Goal: Task Accomplishment & Management: Complete application form

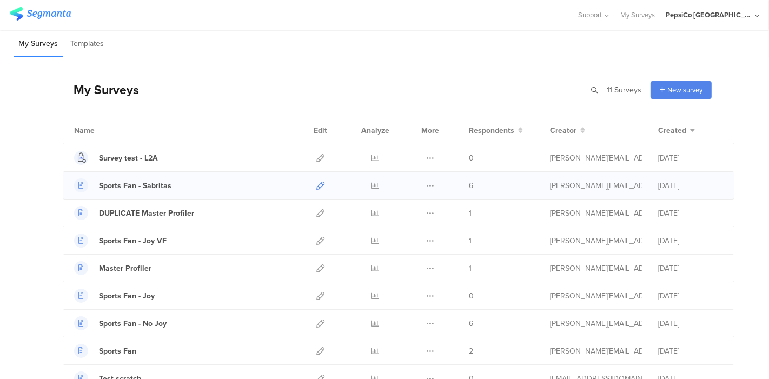
click at [317, 182] on icon at bounding box center [321, 186] width 8 height 8
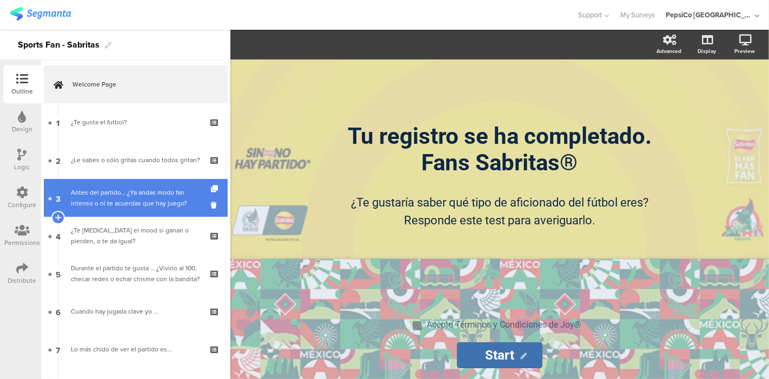
click at [106, 197] on div "Antes del partido… ¿Ya andas modo fan intenso o ni te acuerdas que hay juego?" at bounding box center [135, 198] width 129 height 22
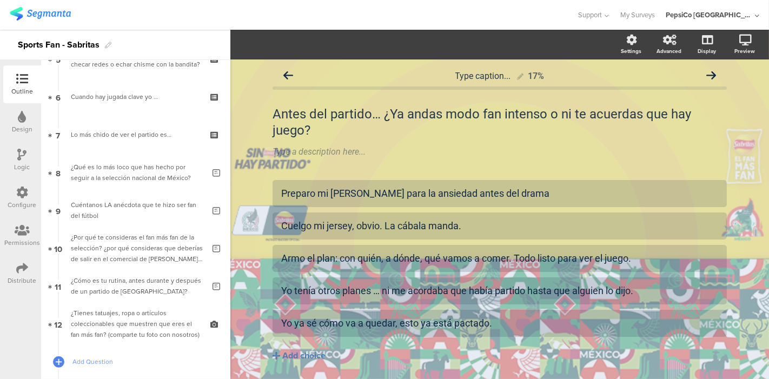
scroll to position [217, 0]
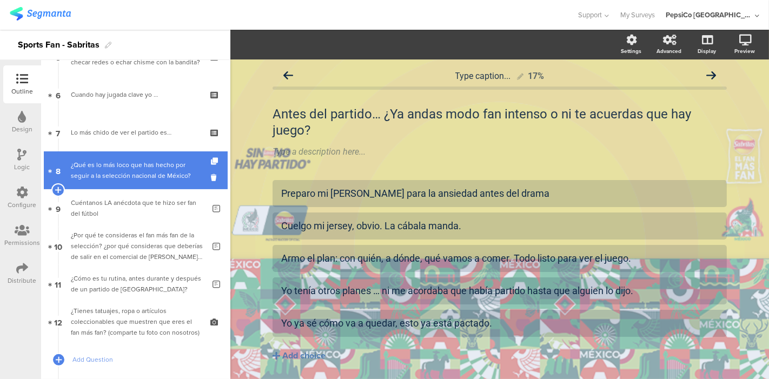
click at [108, 164] on div "¿Qué es lo más loco que has hecho por seguir a la selección nacional de México?" at bounding box center [138, 171] width 134 height 22
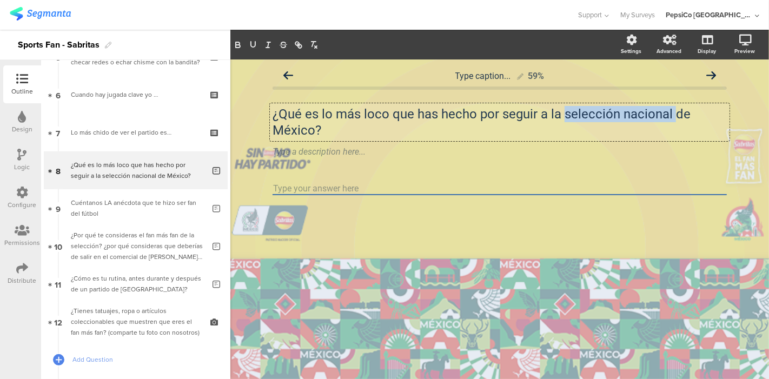
drag, startPoint x: 673, startPoint y: 114, endPoint x: 568, endPoint y: 112, distance: 105.5
click at [568, 112] on div "¿Qué es lo más loco que has hecho por seguir a la selección nacional de México?…" at bounding box center [500, 122] width 460 height 38
click at [573, 116] on p "¿Qué es lo más loco que has hecho por seguir a la sSlección Nacional de México?" at bounding box center [500, 122] width 454 height 32
click at [572, 114] on p "¿Qué es lo más loco que has hecho por seguir a la Slección Nacional de México?" at bounding box center [500, 122] width 454 height 32
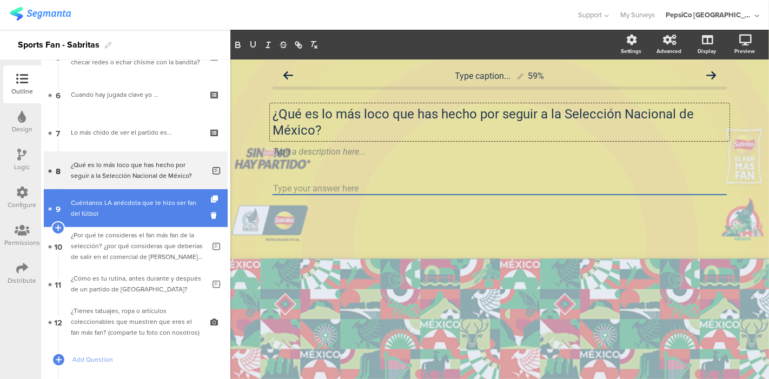
click at [122, 212] on div "Cuéntanos LA anécdota que te hizo ser fan del fútbol" at bounding box center [138, 208] width 134 height 22
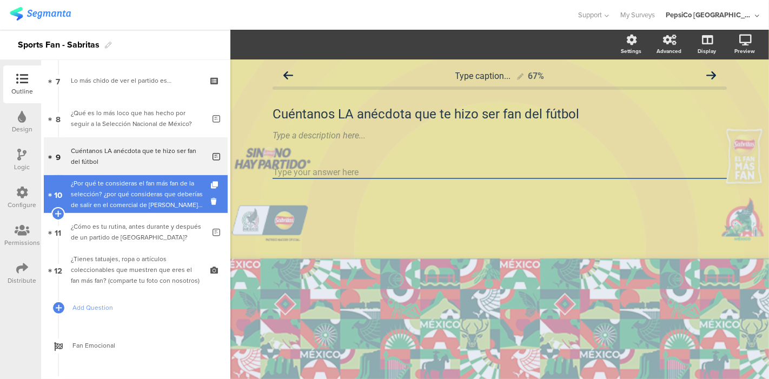
scroll to position [270, 0]
click at [122, 183] on div "¿Por qué te consideras el fan más fan de la selección? ¿por qué consideras que …" at bounding box center [138, 193] width 134 height 32
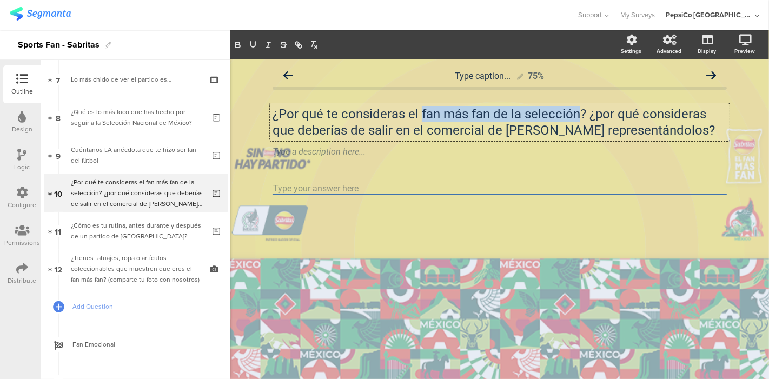
drag, startPoint x: 421, startPoint y: 114, endPoint x: 579, endPoint y: 120, distance: 158.1
click at [579, 120] on div "¿Por qué te consideras el fan más fan de la selección? ¿por qué consideras que …" at bounding box center [500, 122] width 460 height 38
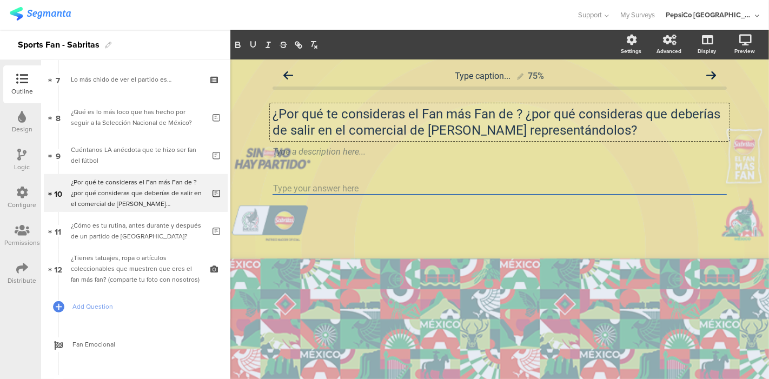
click at [513, 116] on p "¿Por qué te consideras el Fan más Fan de ? ¿por qué consideras que deberías de …" at bounding box center [500, 122] width 454 height 32
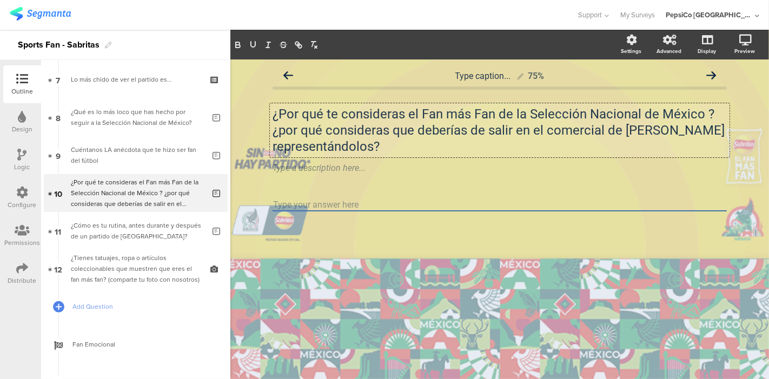
click at [705, 115] on p "¿Por qué te consideras el Fan más Fan de la Selección Nacional de México ? ¿por…" at bounding box center [500, 130] width 454 height 49
click at [678, 131] on p "¿Por qué te consideras el Fan más Fan de la Selección Nacional de México? ¿por …" at bounding box center [500, 130] width 454 height 49
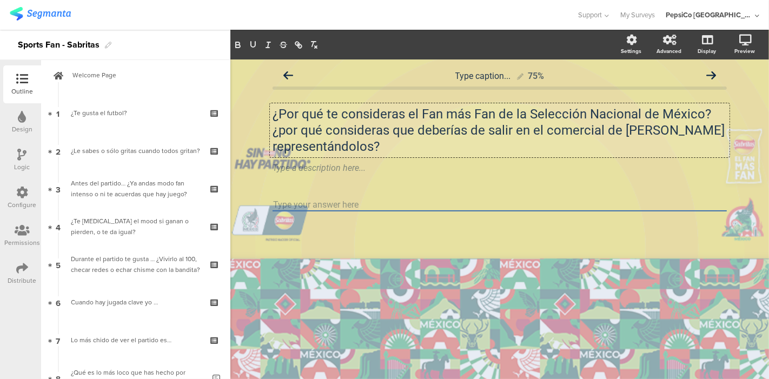
scroll to position [2, 0]
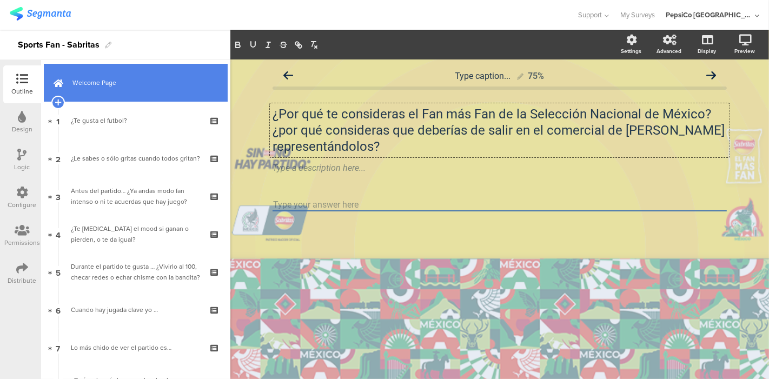
click at [125, 82] on span "Welcome Page" at bounding box center [142, 82] width 139 height 11
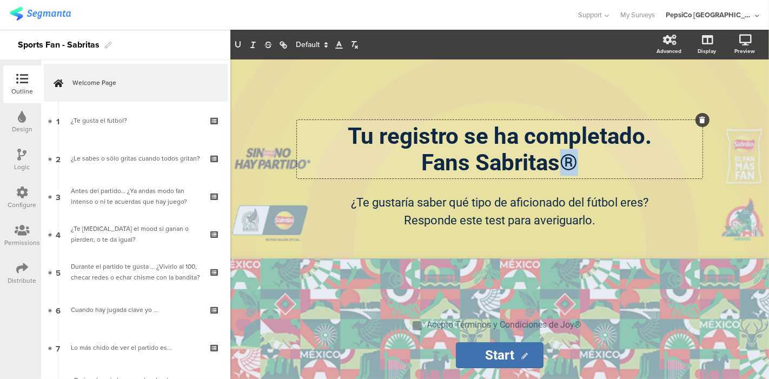
drag, startPoint x: 577, startPoint y: 162, endPoint x: 565, endPoint y: 164, distance: 11.6
click at [565, 164] on div "Tu registro se ha completado. Fans Sabritas® Tu registro se ha completado. Fans…" at bounding box center [500, 149] width 406 height 58
copy p "®"
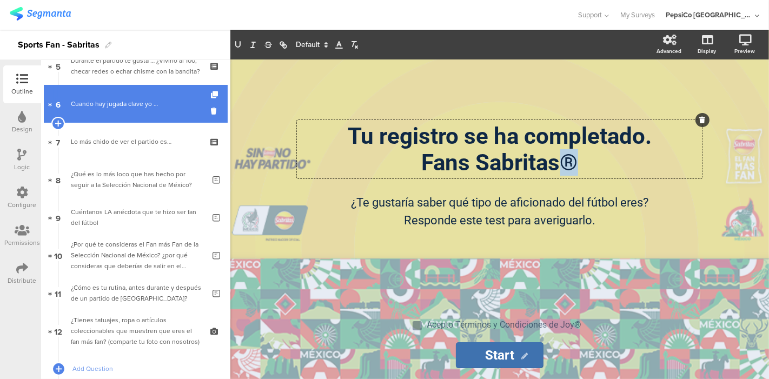
scroll to position [216, 0]
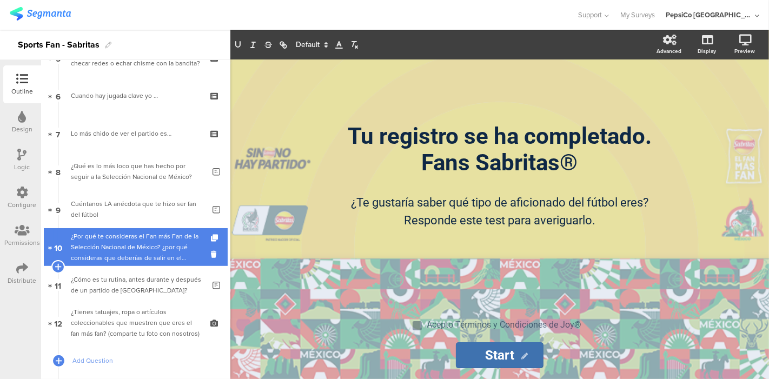
click at [131, 232] on div "¿Por qué te consideras el Fan más Fan de la Selección Nacional de México? ¿por …" at bounding box center [138, 247] width 134 height 32
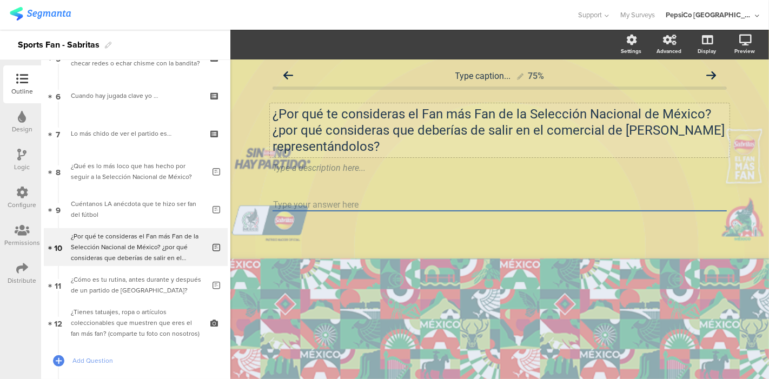
click at [671, 133] on div "¿Por qué te consideras el Fan más Fan de la Selección Nacional de México? ¿por …" at bounding box center [500, 130] width 460 height 54
click at [250, 138] on div "Type caption... 75% ¿Por qué te consideras el Fan más Fan de la Selección Nacio…" at bounding box center [499, 220] width 539 height 320
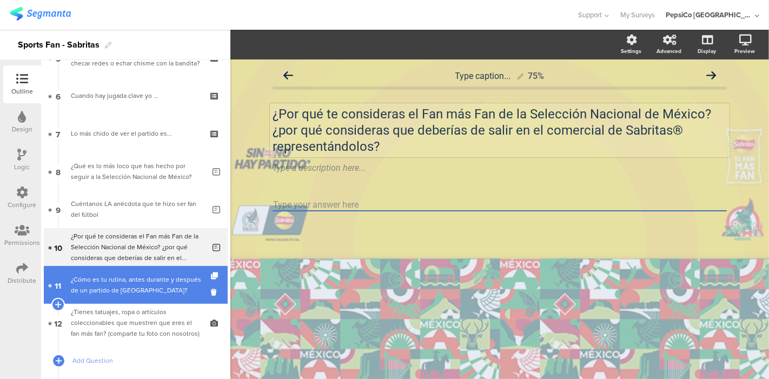
click at [96, 284] on div "¿Cómo es tu rutina, antes durante y después de un partido de México?" at bounding box center [138, 285] width 134 height 22
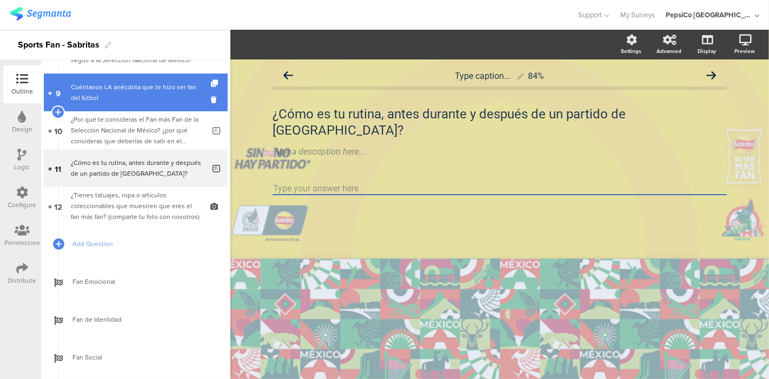
scroll to position [347, 0]
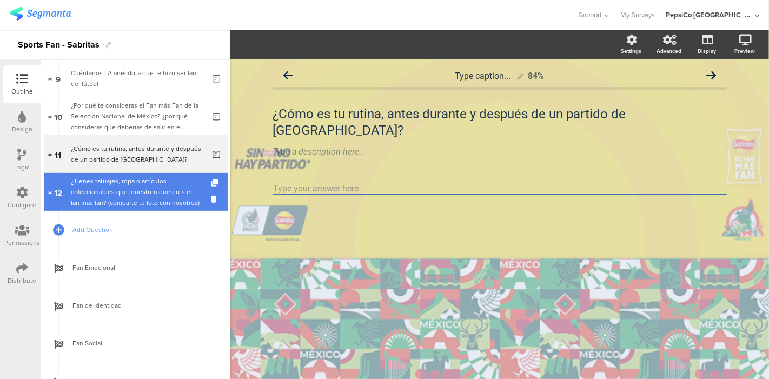
click at [117, 195] on div "¿Tienes tatuajes, ropa o artículos coleccionables que muestren que eres el fan …" at bounding box center [135, 192] width 129 height 32
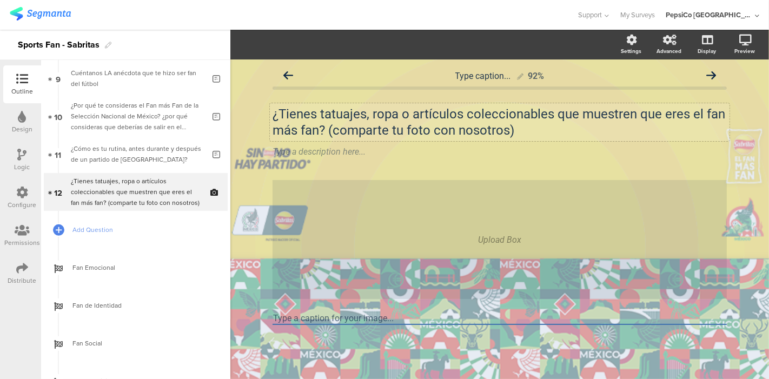
click at [320, 129] on div "¿Tienes tatuajes, ropa o artículos coleccionables que muestren que eres el fan …" at bounding box center [500, 122] width 460 height 38
click at [259, 108] on div "Type caption... 92% ¿Tienes tatuajes, ropa o artículos coleccionables que muest…" at bounding box center [499, 220] width 539 height 320
click at [333, 131] on div "¿Tienes tatuajes, ropa o artículos coleccionables que muestren que eres el fan …" at bounding box center [500, 122] width 460 height 38
click at [513, 124] on p "¿Tienes tatuajes, ropa o artículos coleccionables que muestren que eres el fan …" at bounding box center [500, 122] width 454 height 32
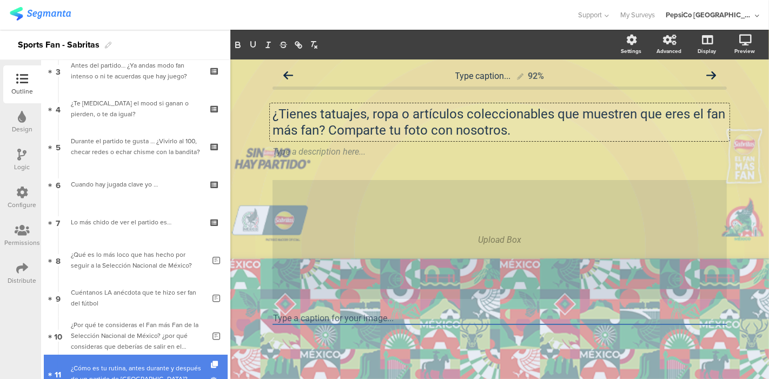
scroll to position [127, 0]
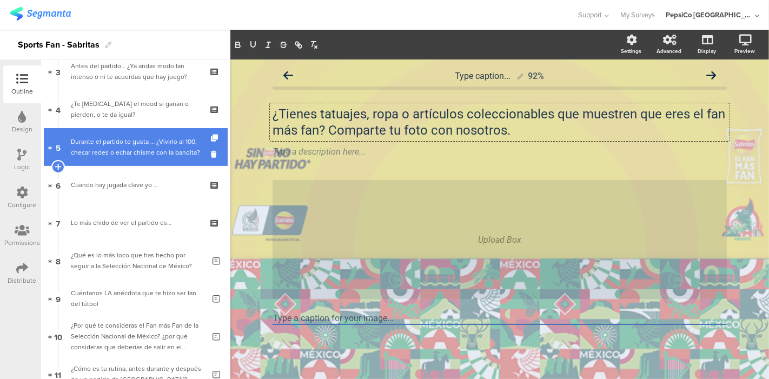
click at [140, 145] on div "Durante el partido te gusta … ¿Vivirlo al 100, checar redes o echar chisme con …" at bounding box center [135, 147] width 129 height 22
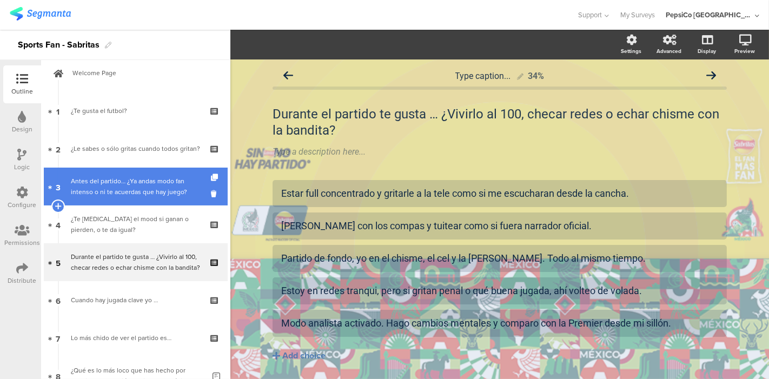
scroll to position [5, 0]
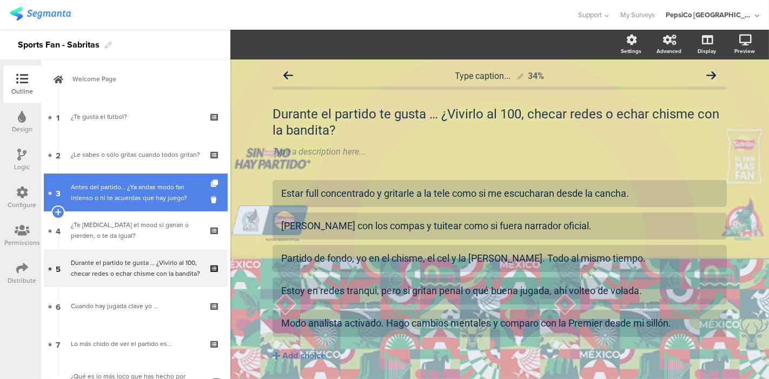
click at [131, 75] on span "Welcome Page" at bounding box center [142, 79] width 139 height 11
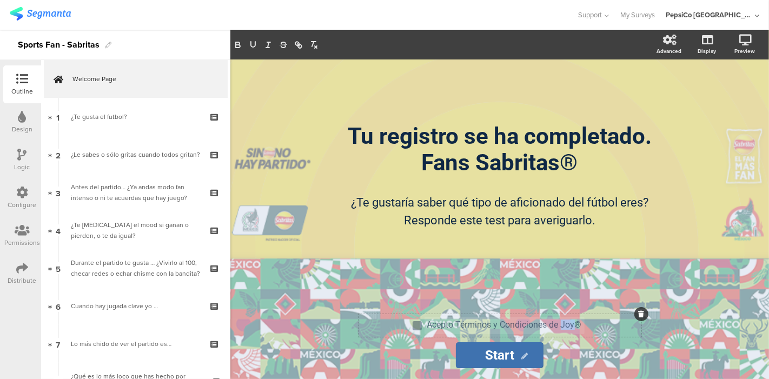
drag, startPoint x: 576, startPoint y: 327, endPoint x: 562, endPoint y: 326, distance: 14.1
click at [562, 326] on div "Acepto Términos y Condiciones de Joy® Acepto Términos y Condiciones de Joy® Ace…" at bounding box center [505, 325] width 160 height 17
click at [526, 271] on div "Tu registro se ha completado. Fans Sabritas® Tu registro se ha completado. Fans…" at bounding box center [500, 182] width 433 height 244
